Goal: Check status: Check status

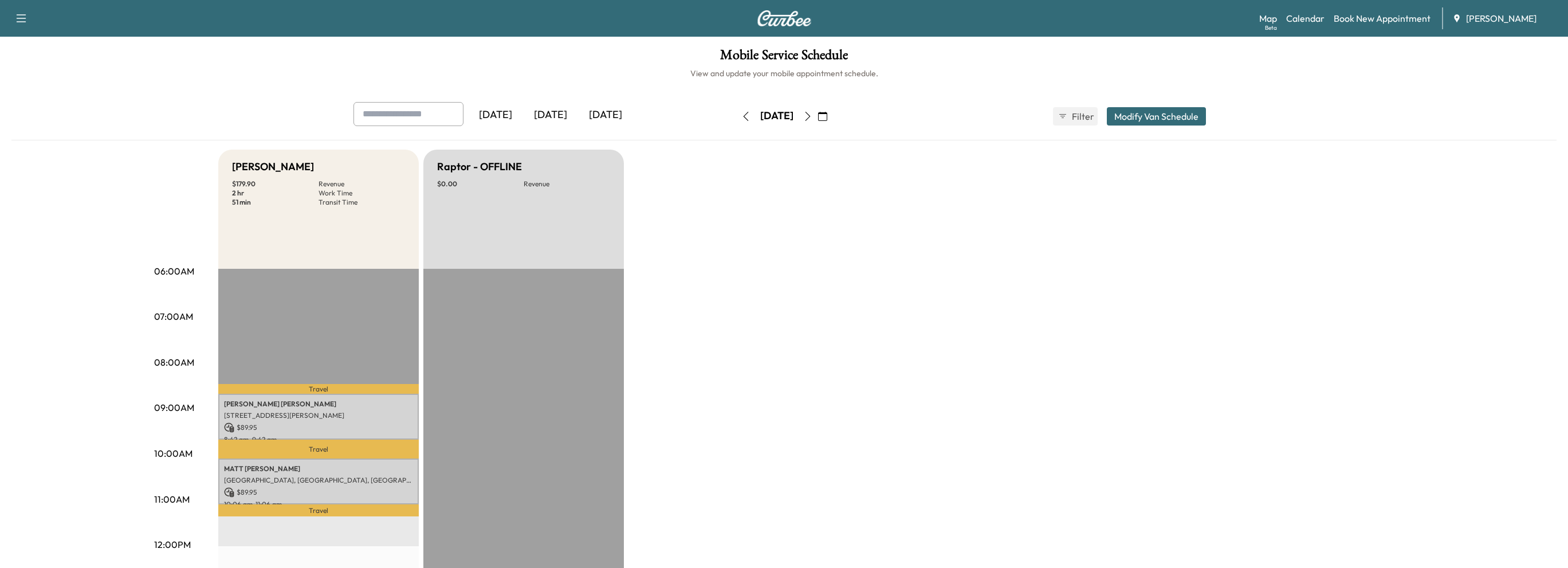
scroll to position [115, 0]
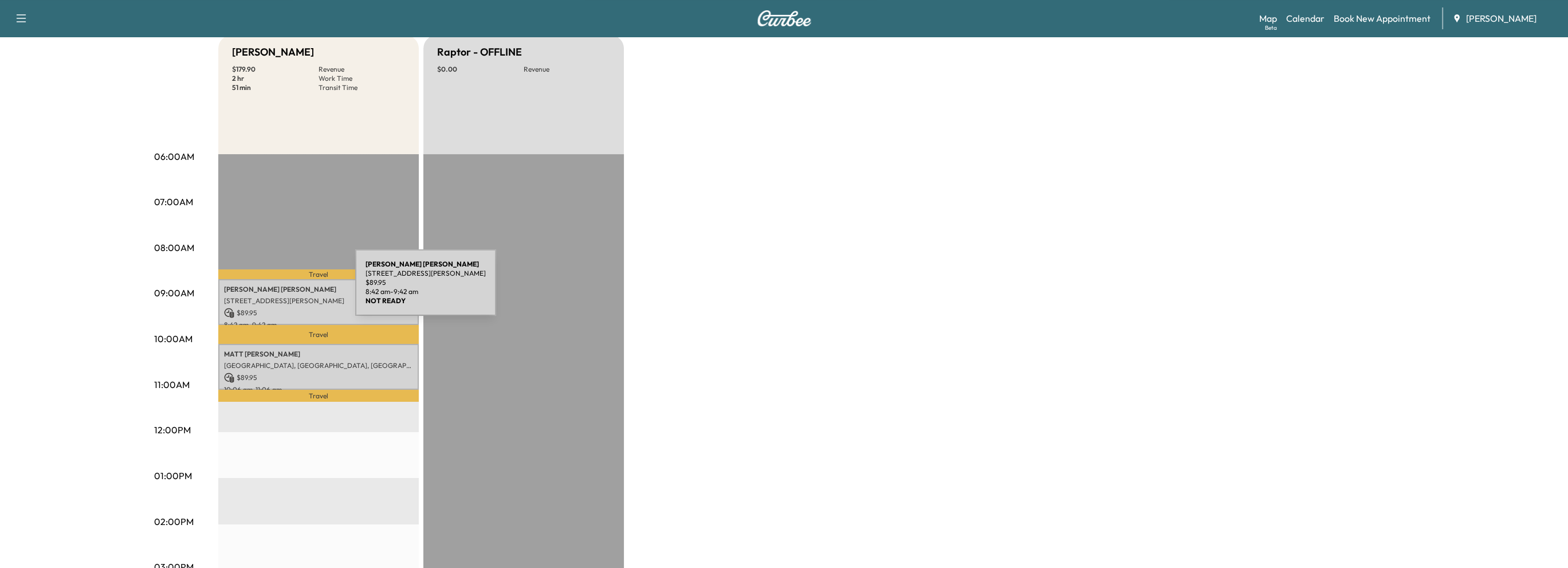
click at [270, 289] on p "Stephanie Lora" at bounding box center [319, 289] width 189 height 9
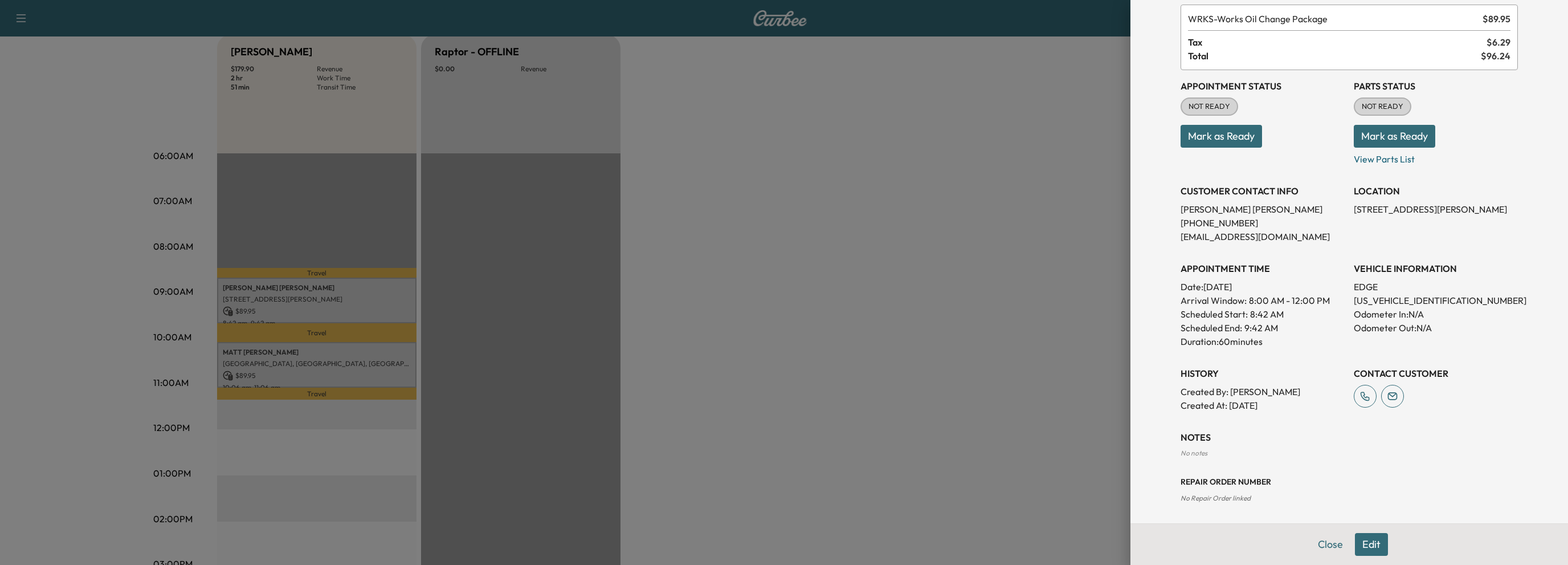
scroll to position [66, 0]
drag, startPoint x: 1345, startPoint y: 296, endPoint x: 1444, endPoint y: 298, distance: 99.0
click at [1444, 298] on div "Appointment Status NOT READY Mark as Ready Parts Status NOT READY Mark as Ready…" at bounding box center [1350, 239] width 337 height 342
copy p "2FMDK3KC1ABA68937"
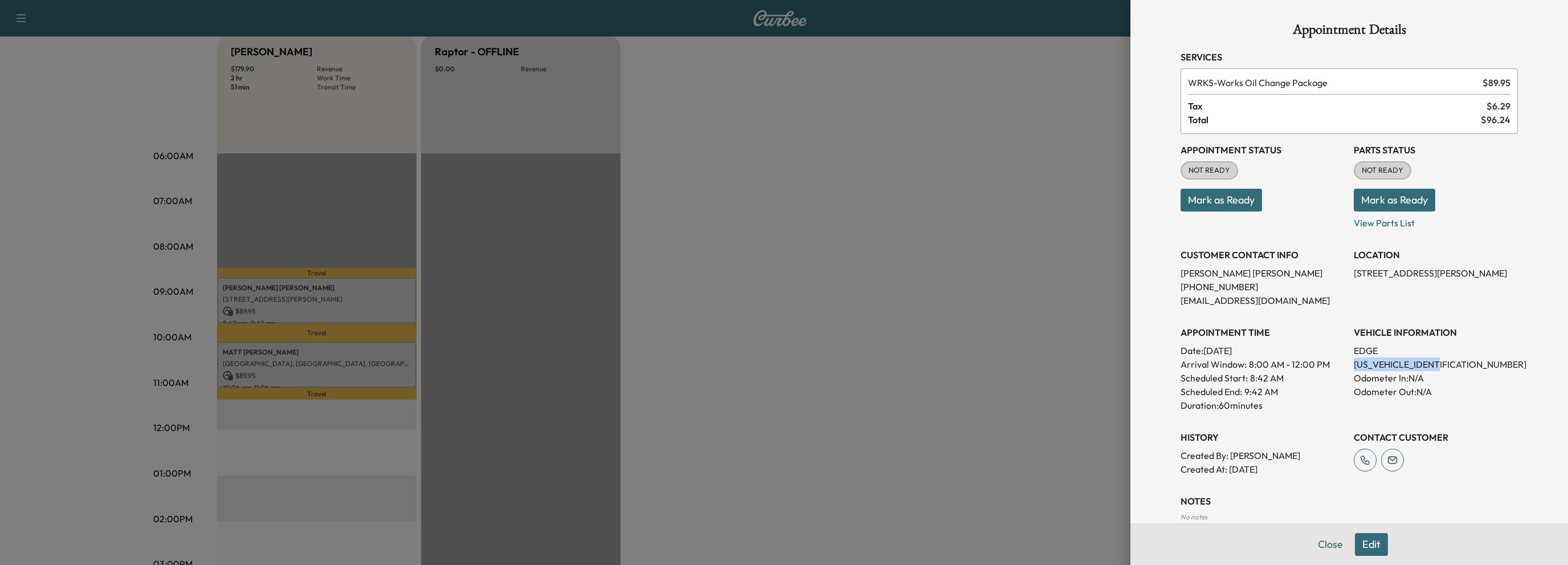
scroll to position [0, 0]
click at [928, 258] on div at bounding box center [784, 282] width 1568 height 565
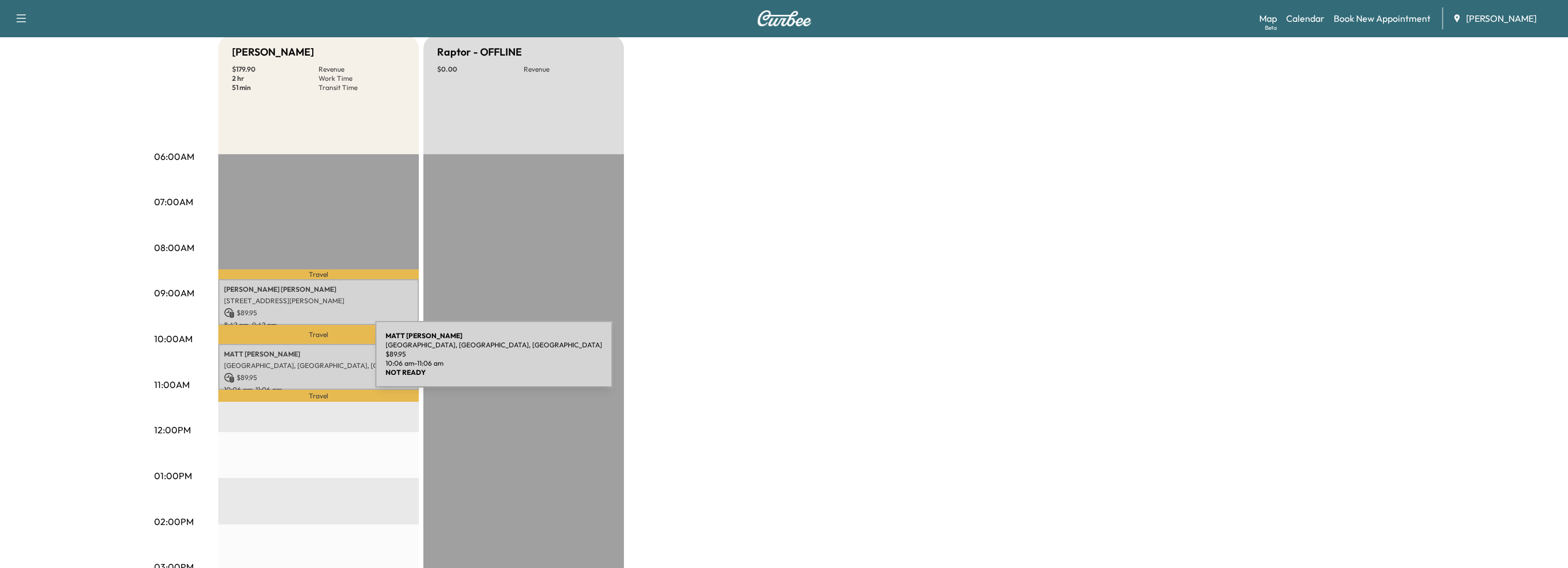
click at [289, 361] on p "[GEOGRAPHIC_DATA], [GEOGRAPHIC_DATA], [GEOGRAPHIC_DATA]" at bounding box center [319, 366] width 189 height 9
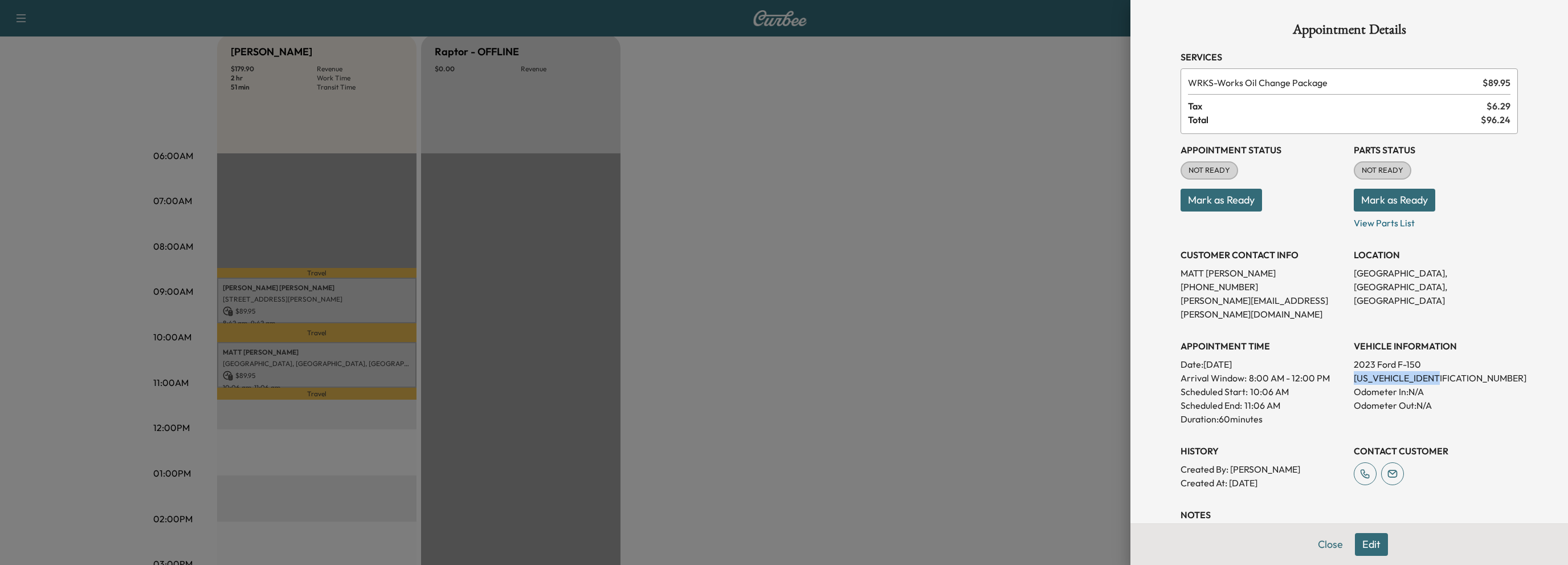
drag, startPoint x: 1345, startPoint y: 364, endPoint x: 1435, endPoint y: 359, distance: 90.1
click at [1435, 371] on p "1FTFW1RG5PFB17661" at bounding box center [1436, 378] width 164 height 14
copy p "1FTFW1RG5PFB17661"
click at [1315, 540] on button "Close" at bounding box center [1330, 544] width 40 height 23
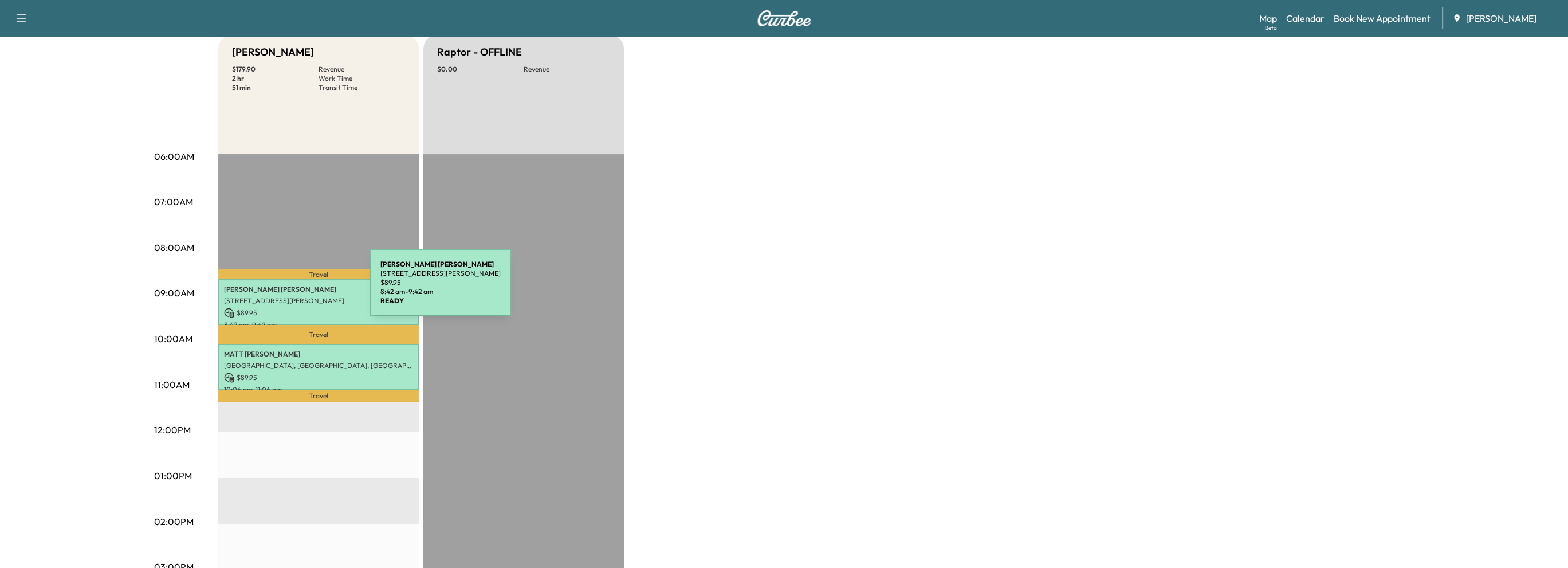
click at [284, 289] on p "Stephanie Lora" at bounding box center [319, 289] width 189 height 9
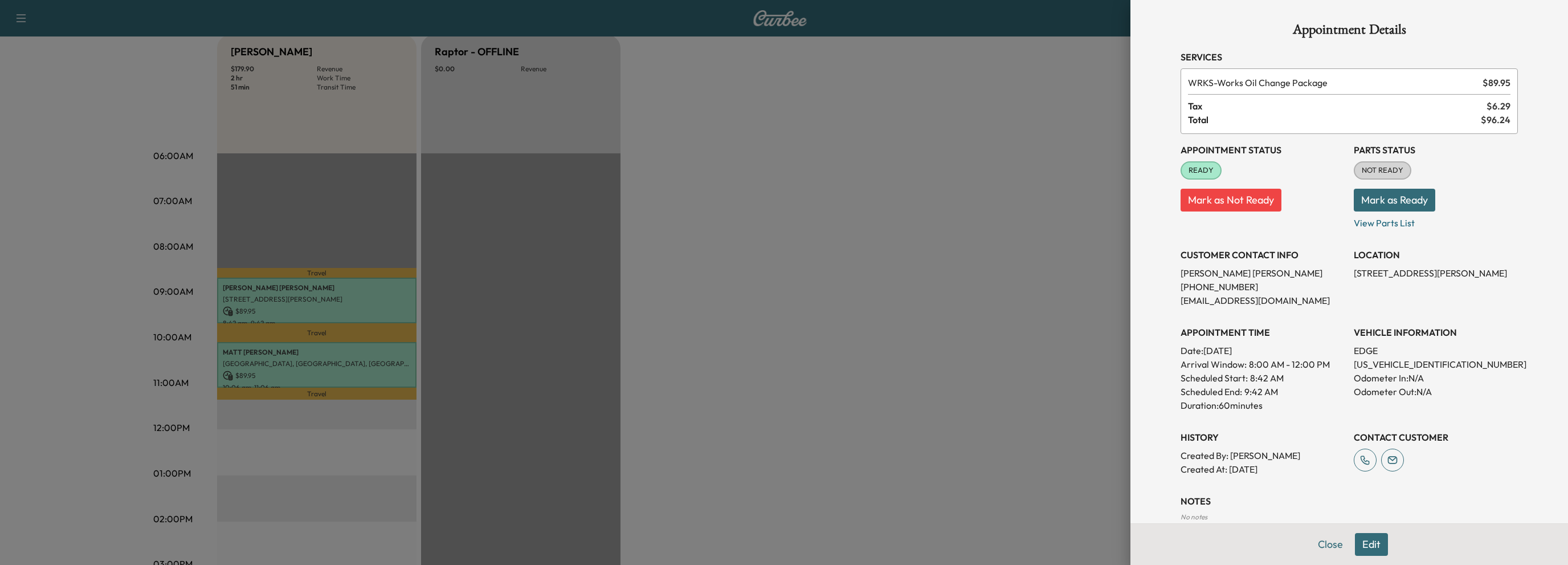
click at [1254, 198] on button "Mark as Not Ready" at bounding box center [1231, 200] width 100 height 23
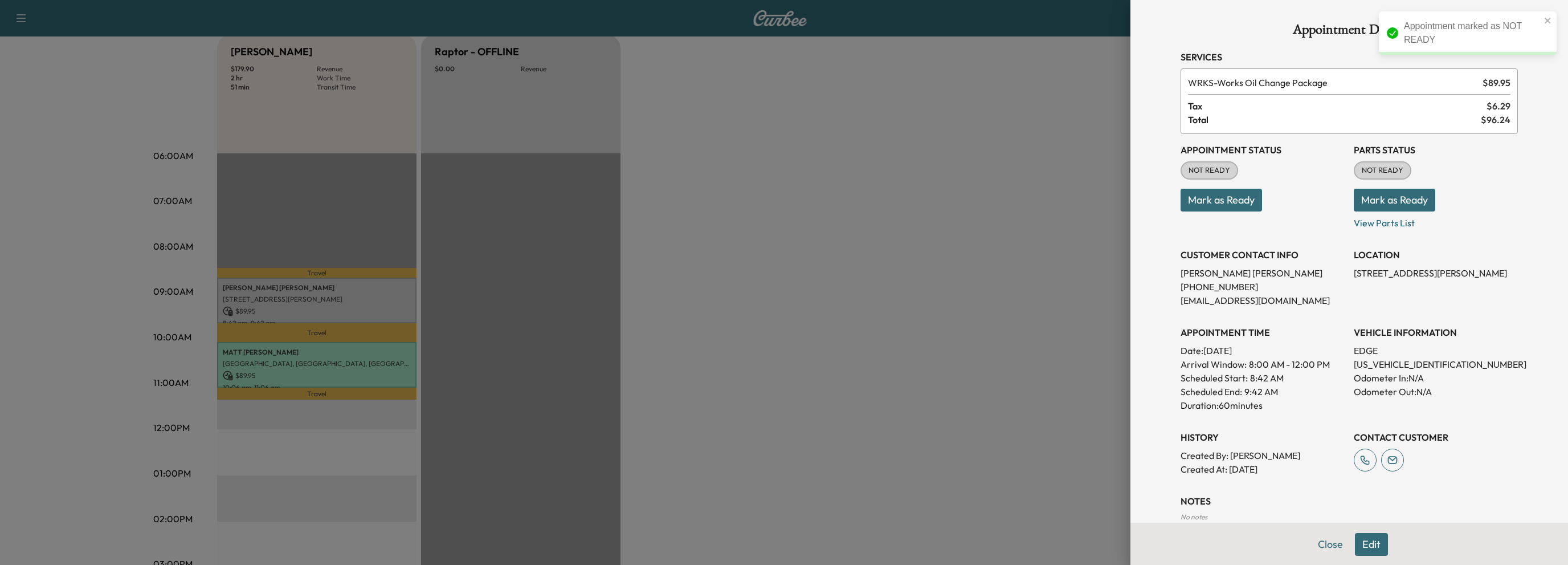
click at [1224, 203] on button "Mark as Ready" at bounding box center [1222, 200] width 81 height 23
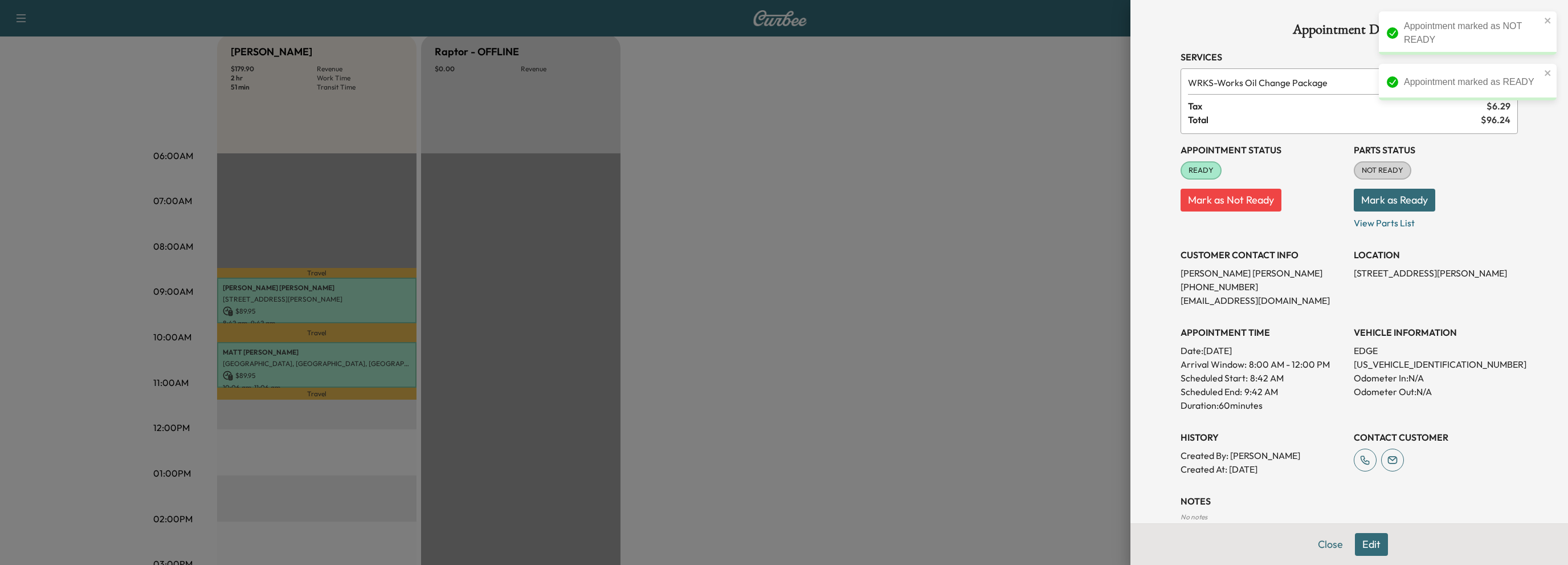
click at [1390, 198] on button "Mark as Ready" at bounding box center [1395, 200] width 81 height 23
click at [1324, 547] on button "Close" at bounding box center [1330, 544] width 40 height 23
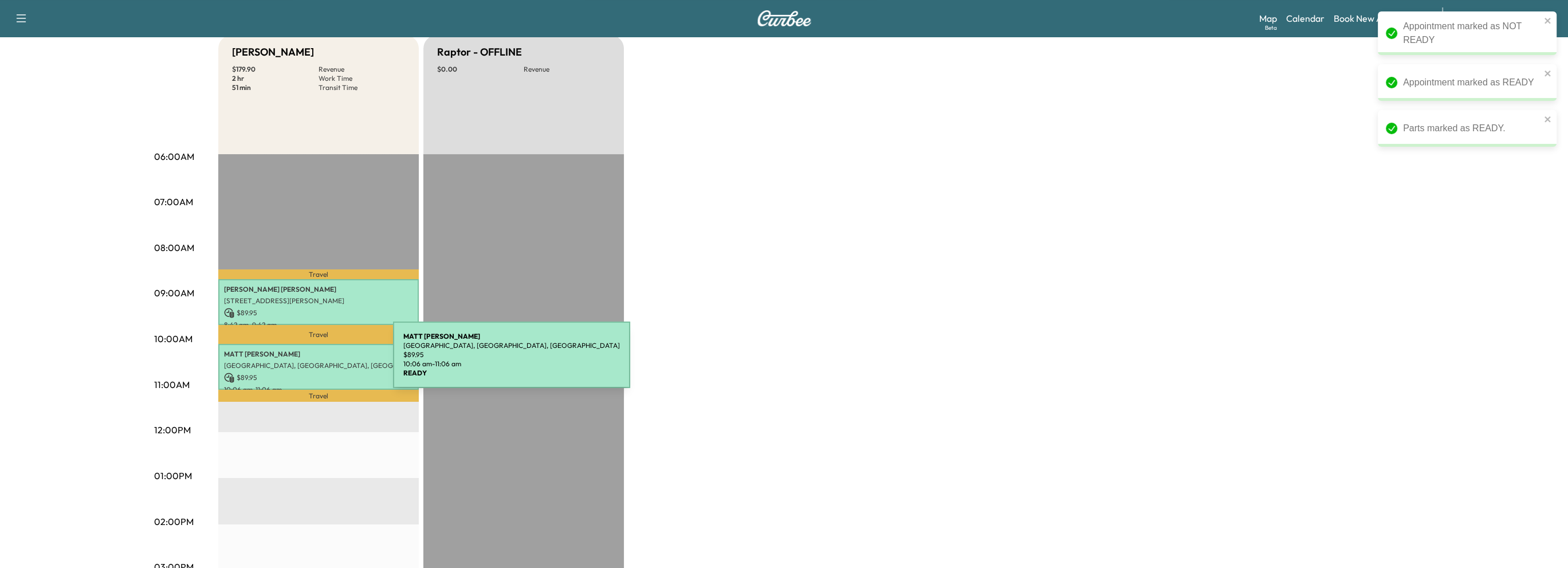
click at [307, 361] on p "[GEOGRAPHIC_DATA], [GEOGRAPHIC_DATA], [GEOGRAPHIC_DATA]" at bounding box center [319, 366] width 189 height 9
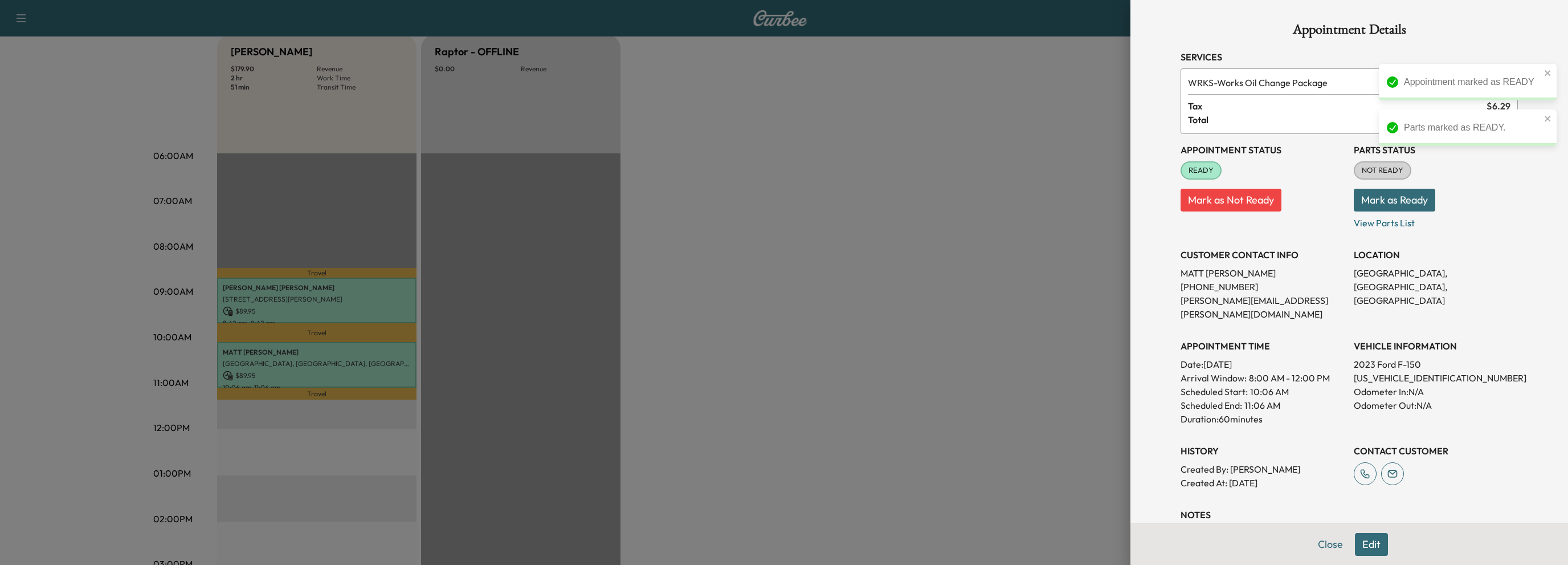
click at [1412, 194] on button "Mark as Ready" at bounding box center [1395, 200] width 81 height 23
click at [1324, 542] on button "Close" at bounding box center [1330, 544] width 40 height 23
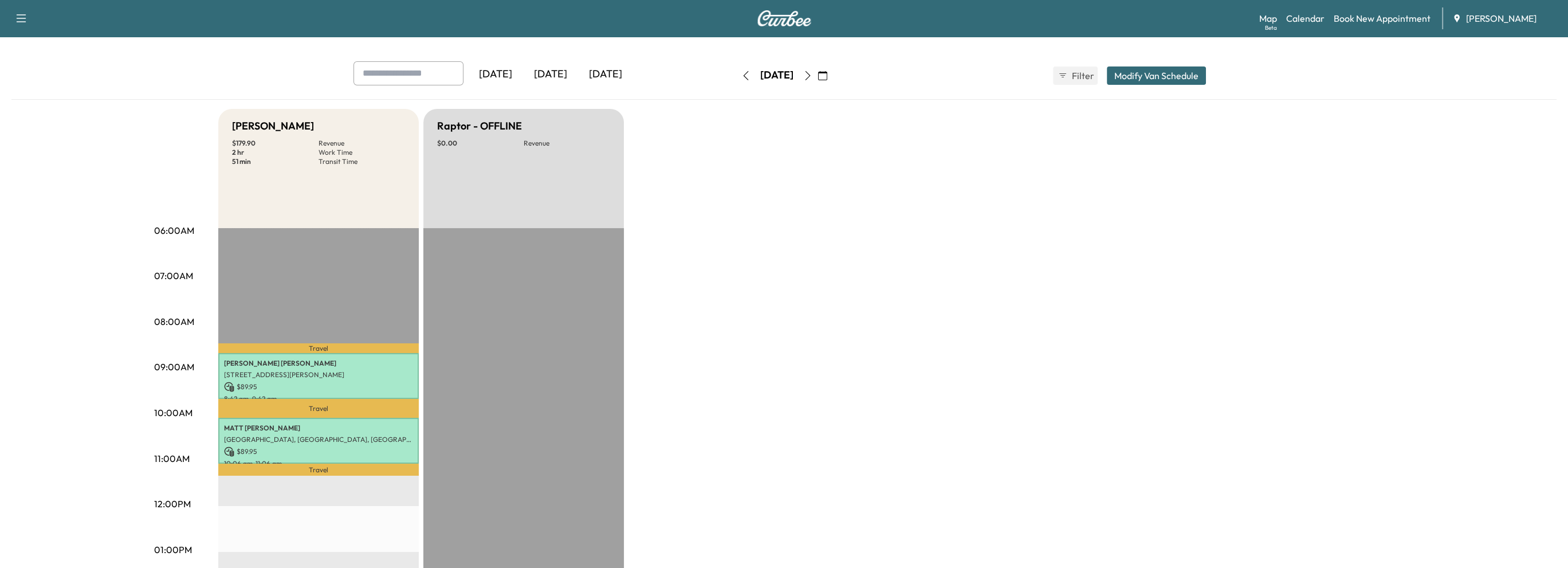
scroll to position [57, 0]
